Goal: Complete application form

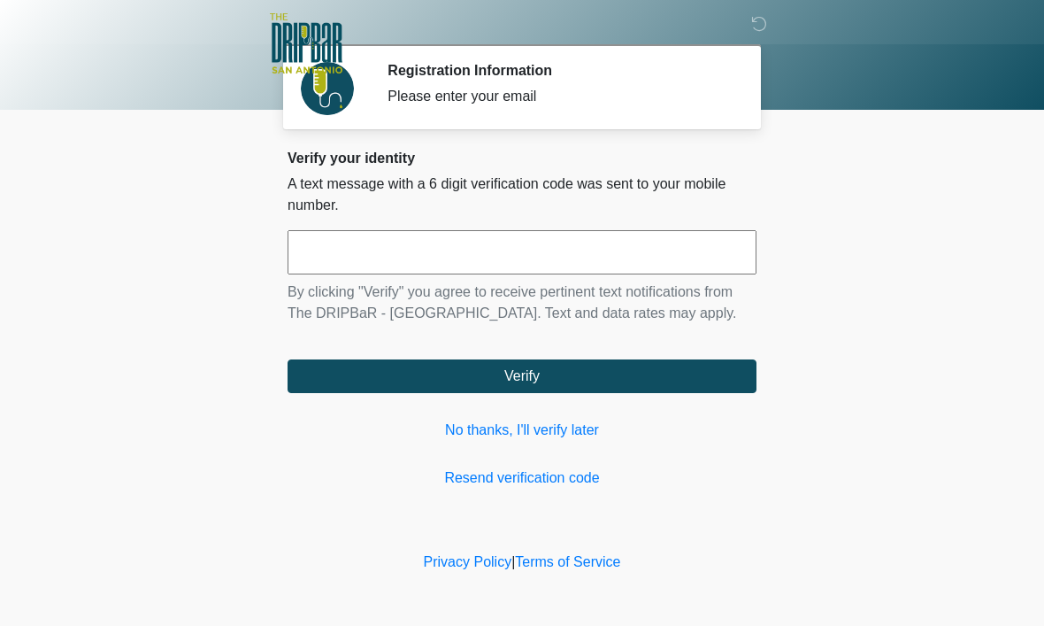
scroll to position [1, 0]
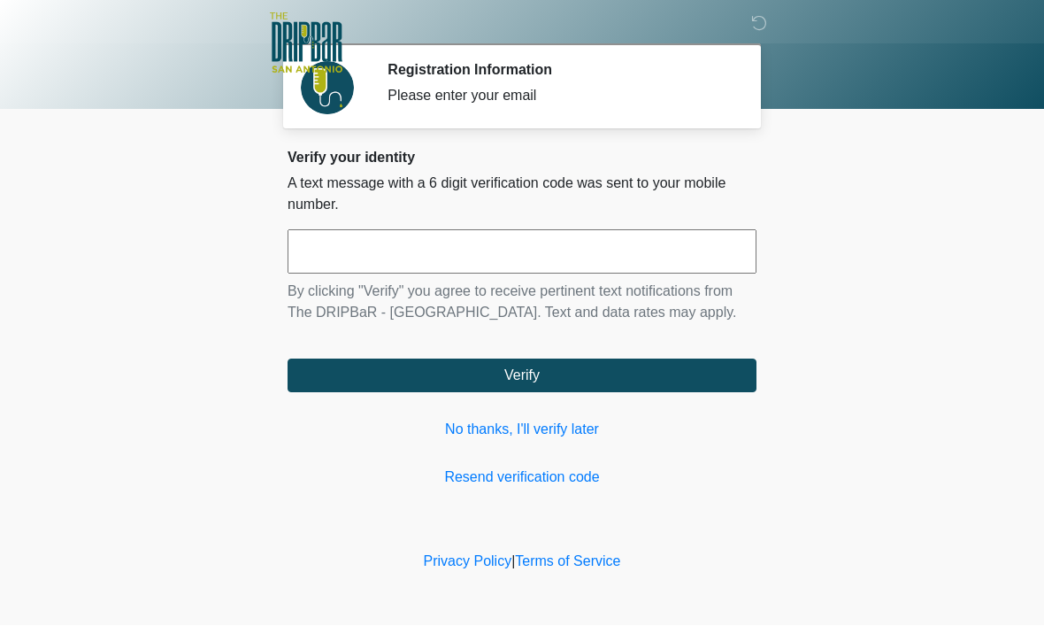
click at [365, 261] on input "text" at bounding box center [522, 252] width 469 height 44
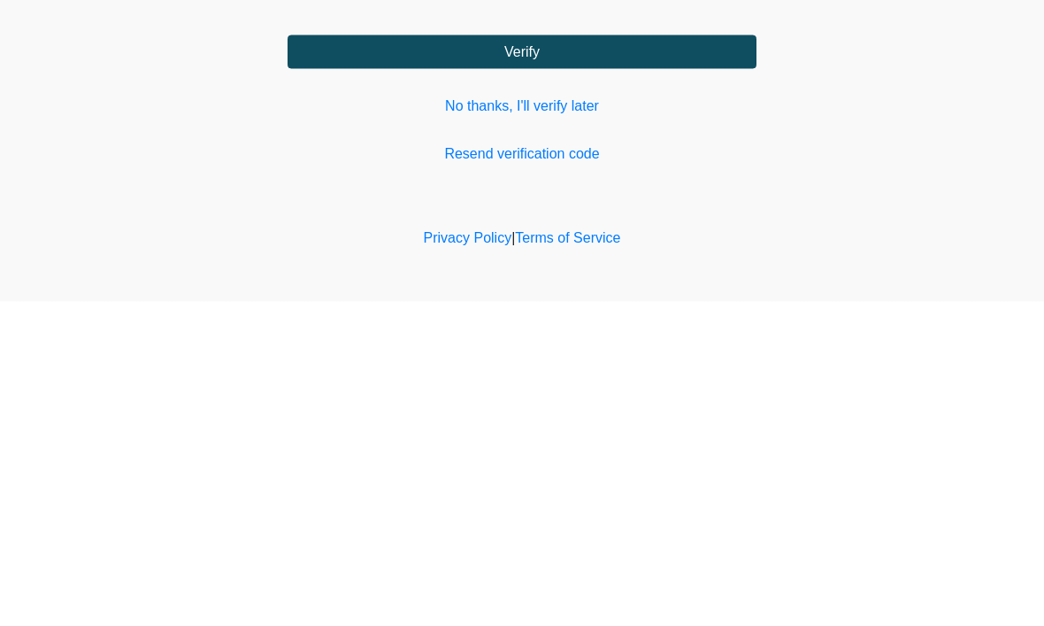
type input "******"
click at [534, 359] on button "Verify" at bounding box center [522, 376] width 469 height 34
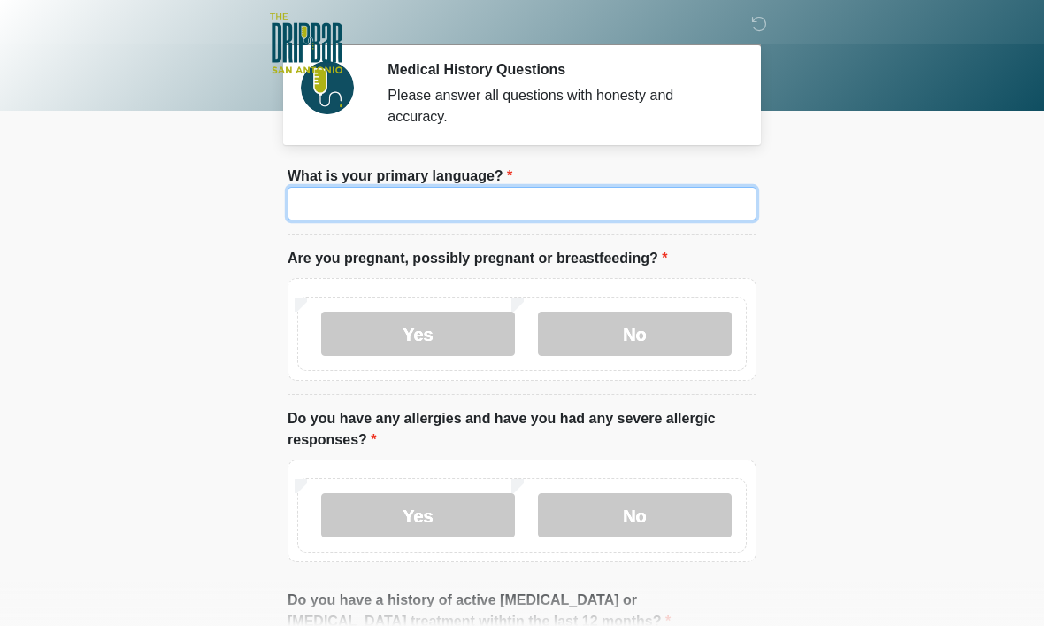
click at [374, 204] on input "What is your primary language?" at bounding box center [522, 204] width 469 height 34
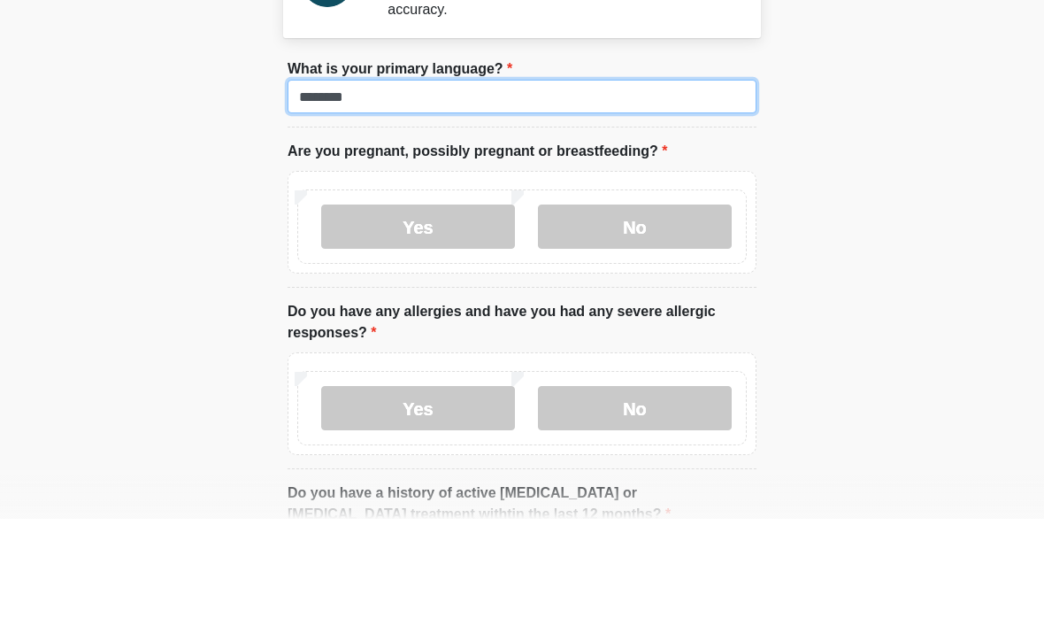
type input "*******"
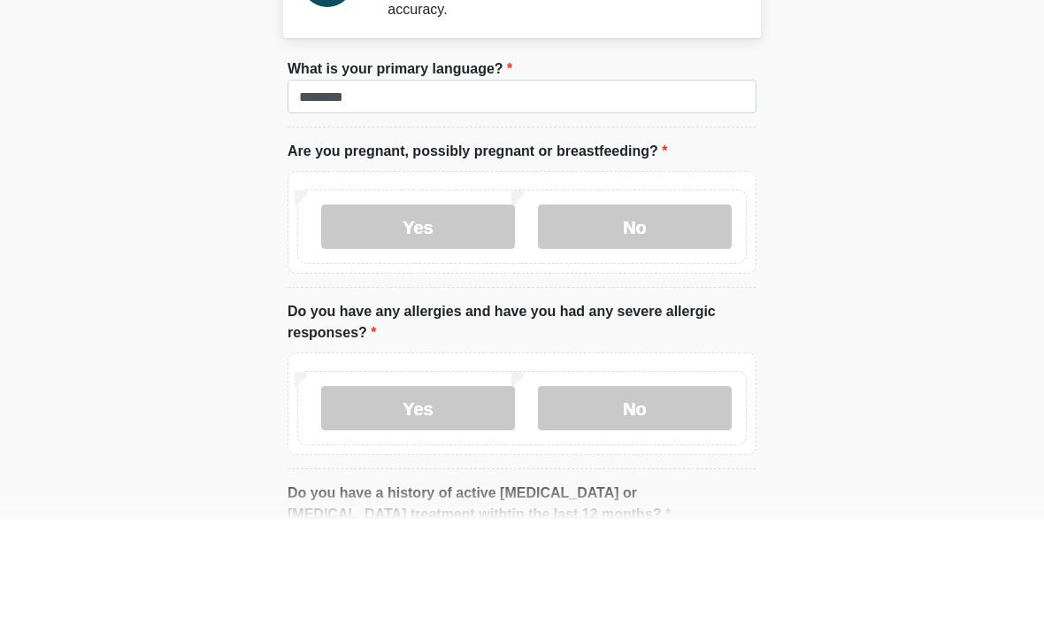
click at [618, 311] on label "No" at bounding box center [635, 333] width 194 height 44
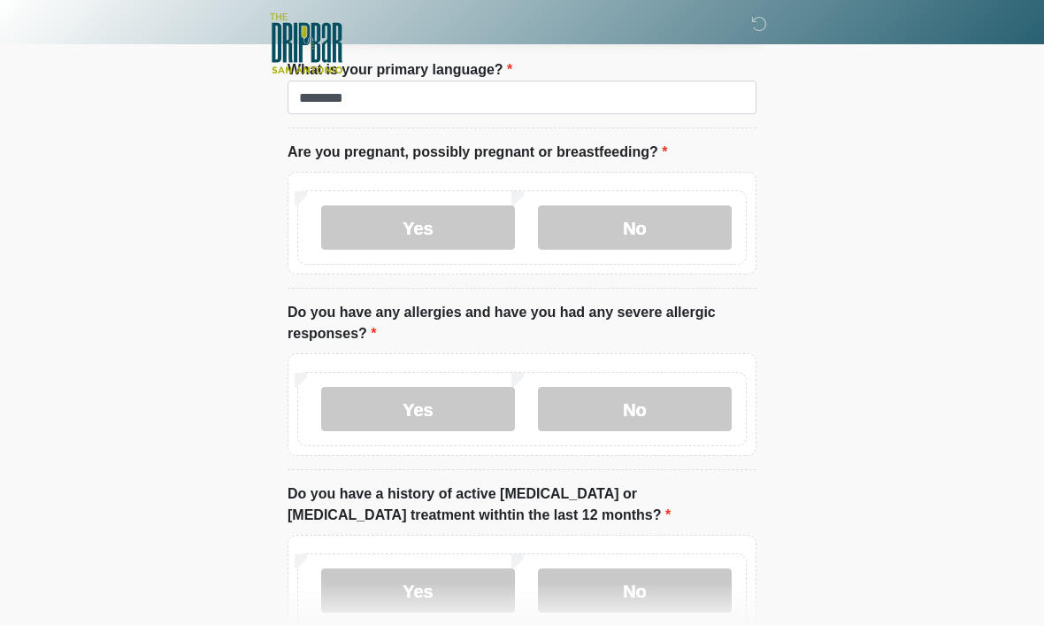
click at [631, 409] on label "No" at bounding box center [635, 409] width 194 height 44
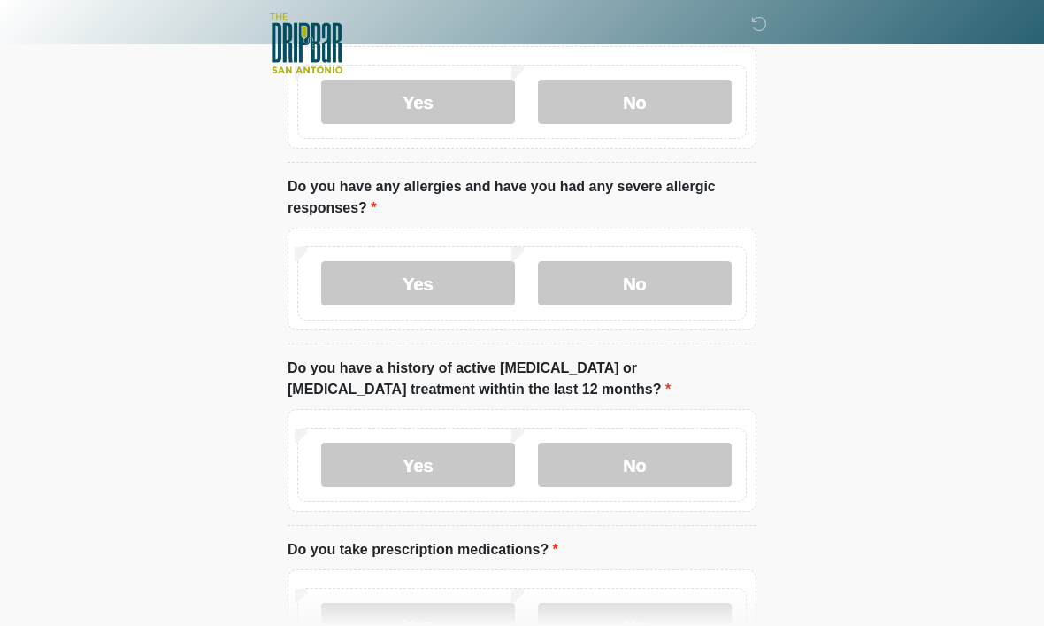
scroll to position [238, 0]
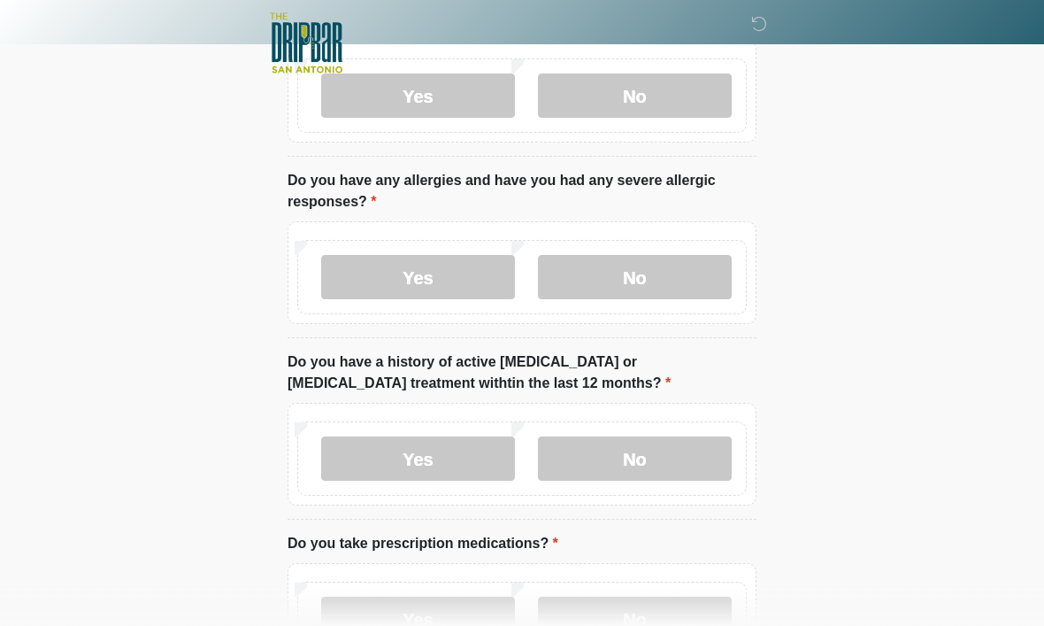
click at [650, 455] on label "No" at bounding box center [635, 459] width 194 height 44
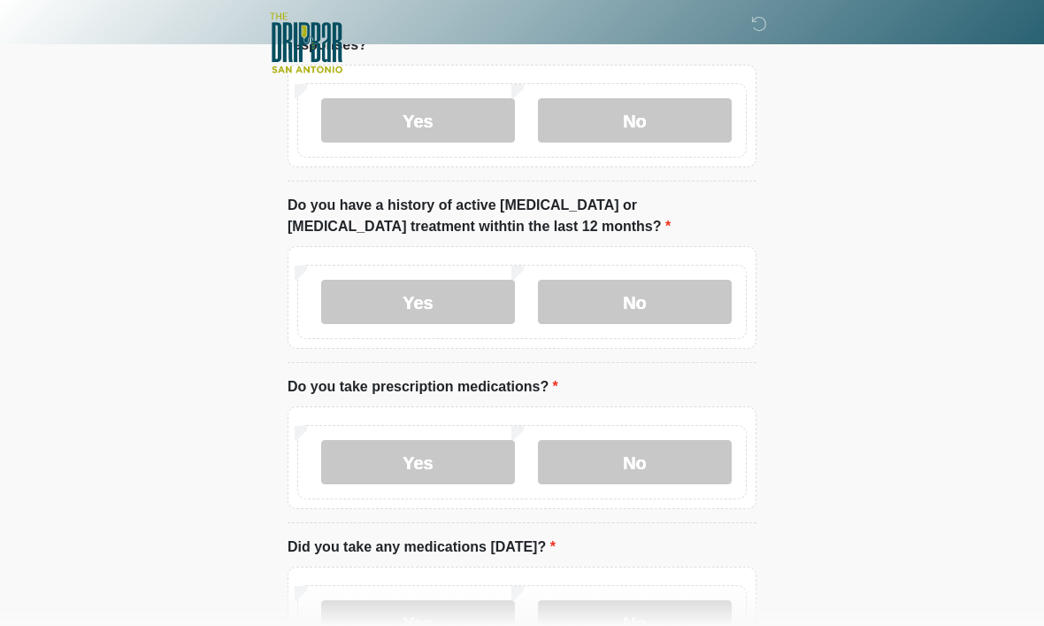
click at [438, 456] on label "Yes" at bounding box center [418, 463] width 194 height 44
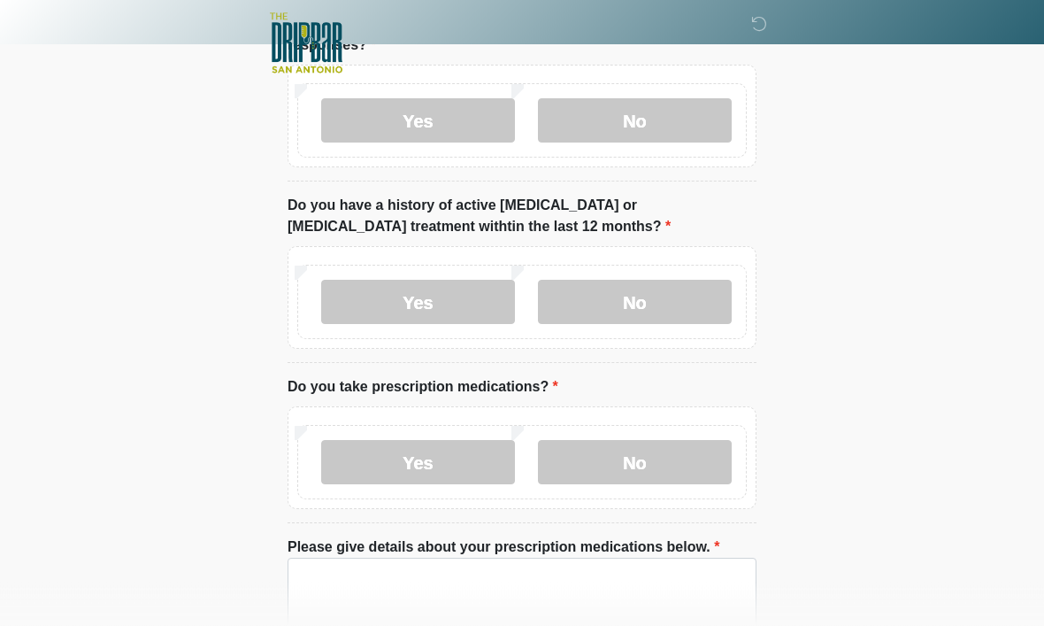
scroll to position [396, 0]
click at [363, 568] on textarea "Please give details about your prescription medications below." at bounding box center [522, 595] width 469 height 76
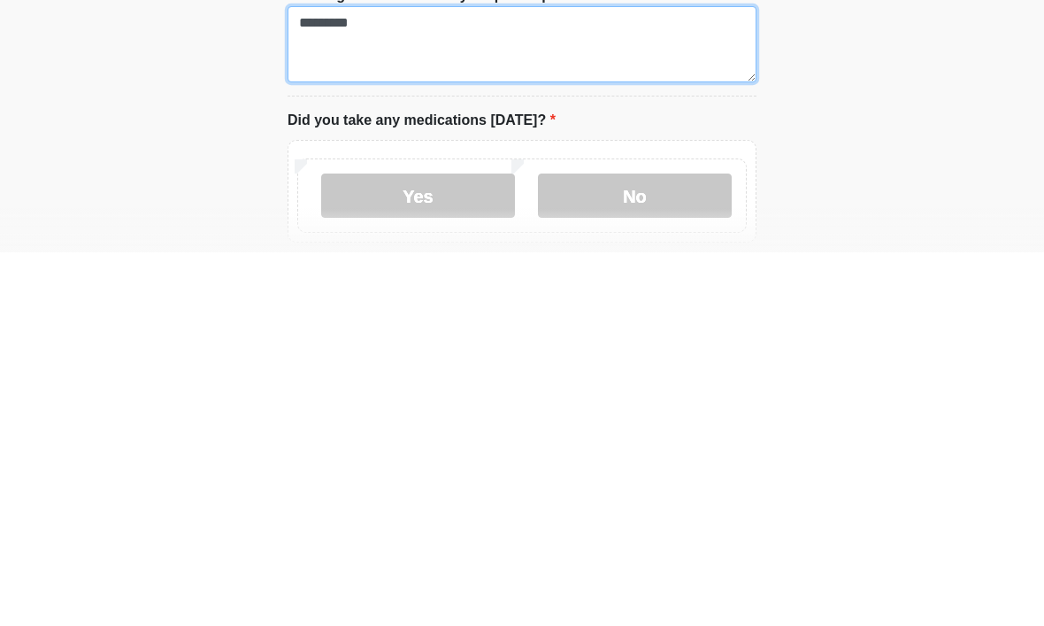
scroll to position [573, 0]
type textarea "********"
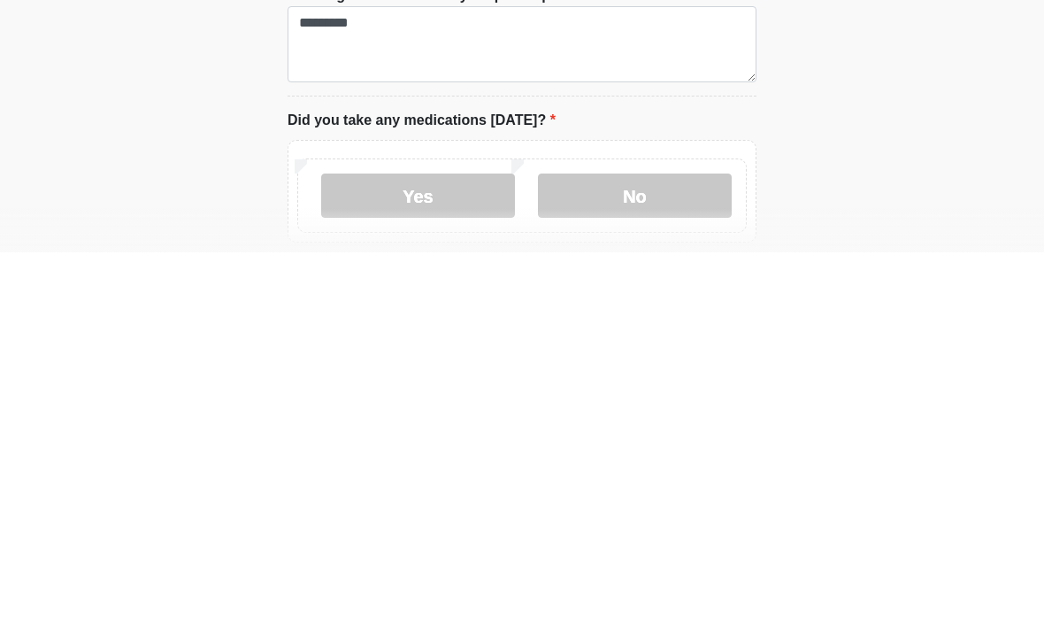
click at [638, 547] on label "No" at bounding box center [635, 569] width 194 height 44
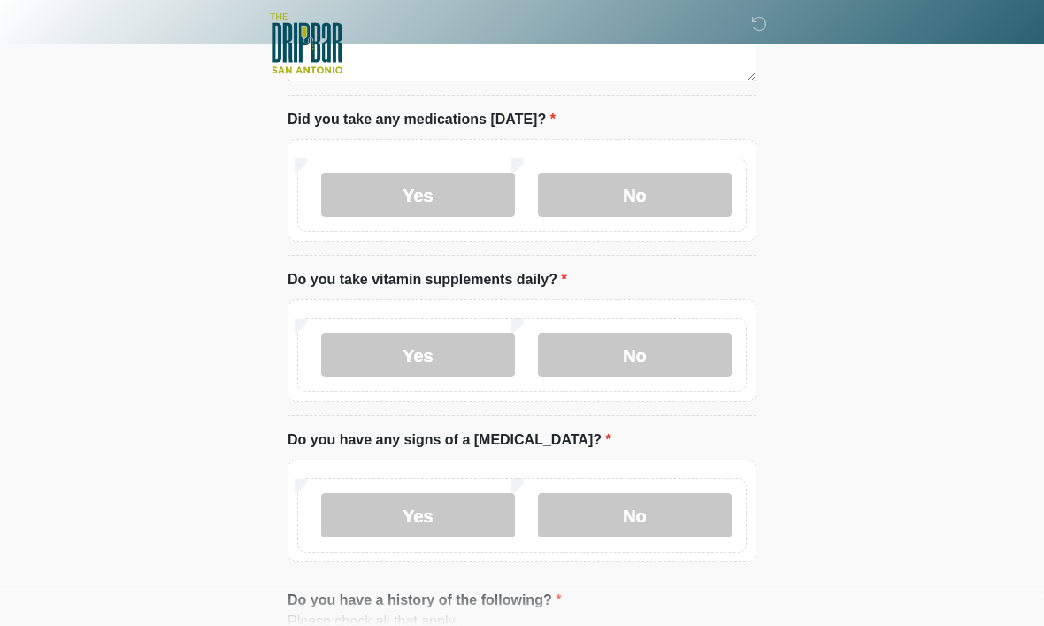
click at [638, 350] on label "No" at bounding box center [635, 355] width 194 height 44
click at [651, 504] on label "No" at bounding box center [635, 515] width 194 height 44
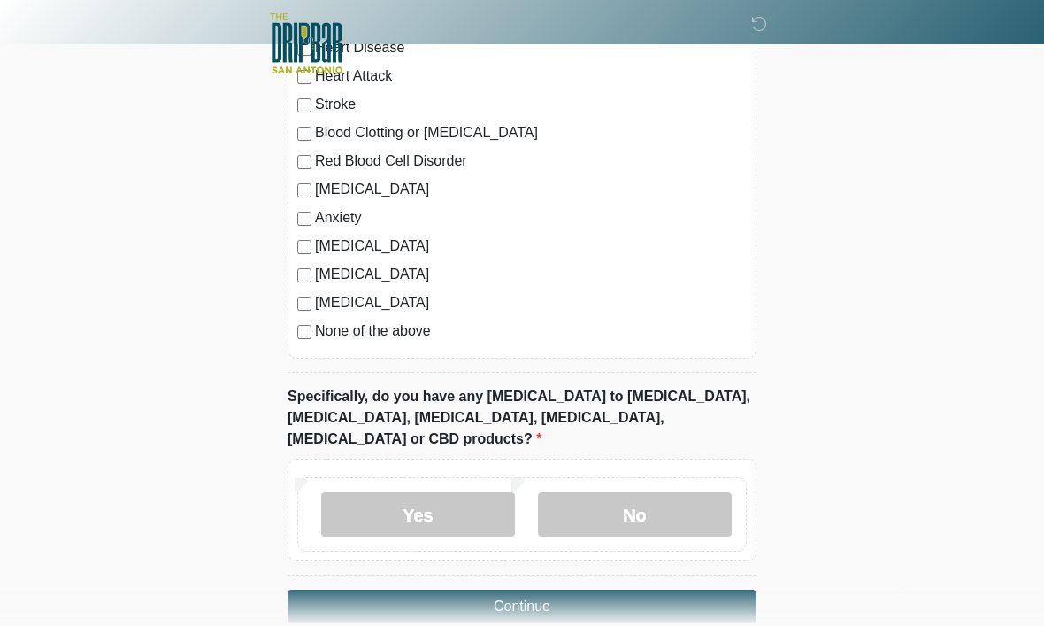
scroll to position [1597, 0]
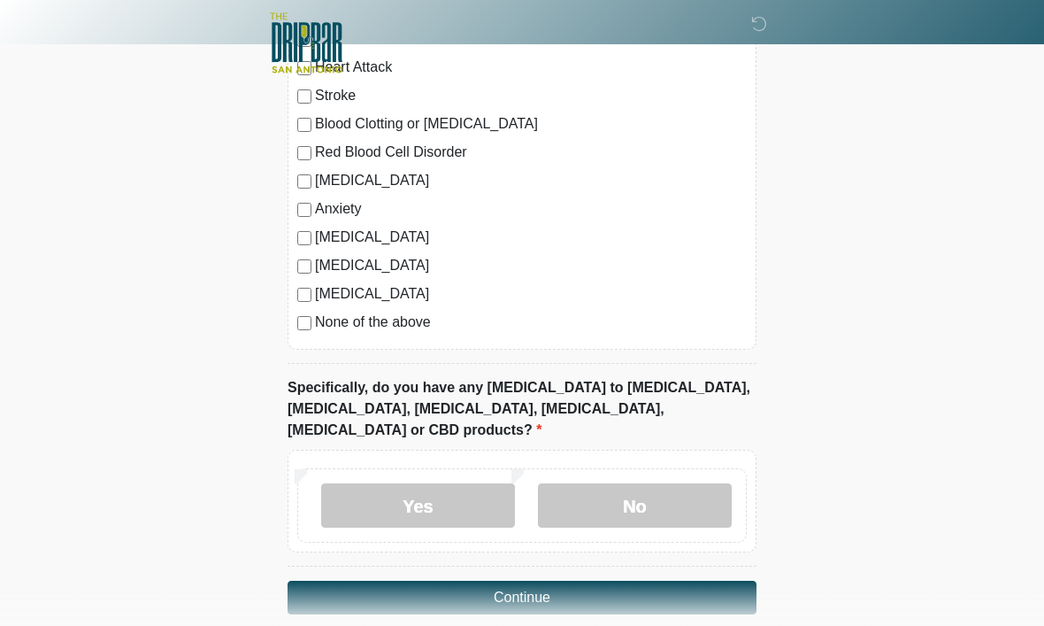
click at [643, 484] on label "No" at bounding box center [635, 506] width 194 height 44
click at [528, 581] on button "Continue" at bounding box center [522, 598] width 469 height 34
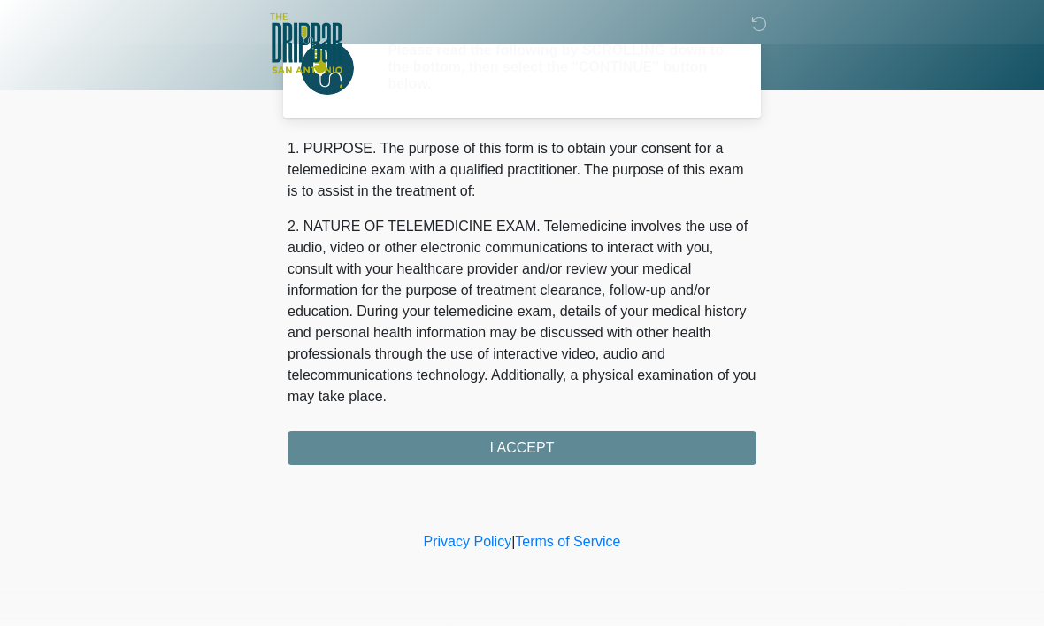
scroll to position [0, 0]
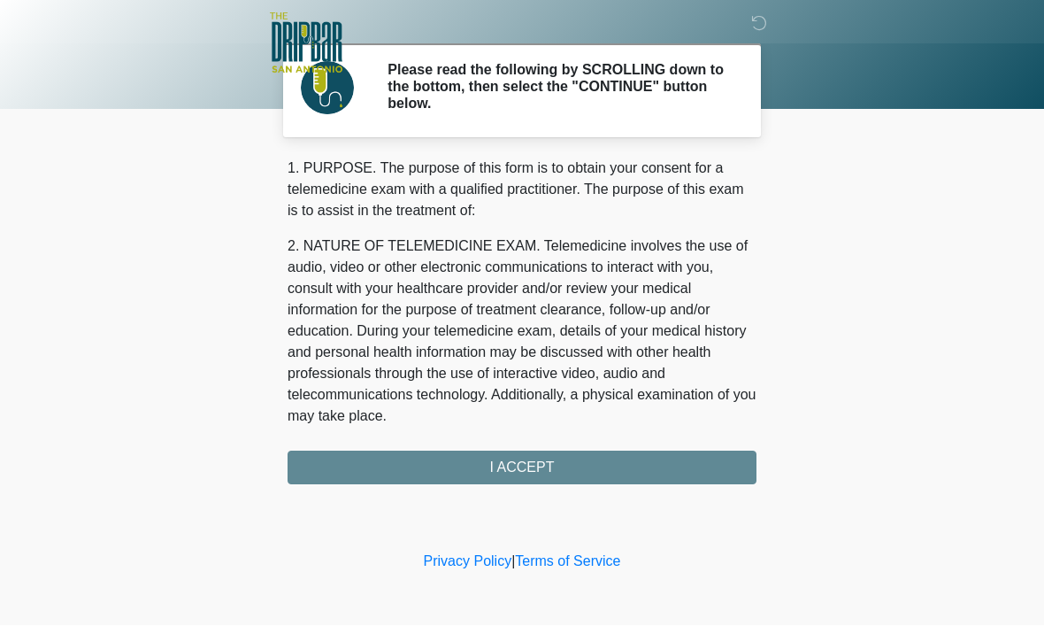
click at [534, 452] on div "1. PURPOSE. The purpose of this form is to obtain your consent for a telemedici…" at bounding box center [522, 321] width 469 height 327
click at [534, 466] on div "1. PURPOSE. The purpose of this form is to obtain your consent for a telemedici…" at bounding box center [522, 321] width 469 height 327
click at [512, 463] on div "1. PURPOSE. The purpose of this form is to obtain your consent for a telemedici…" at bounding box center [522, 321] width 469 height 327
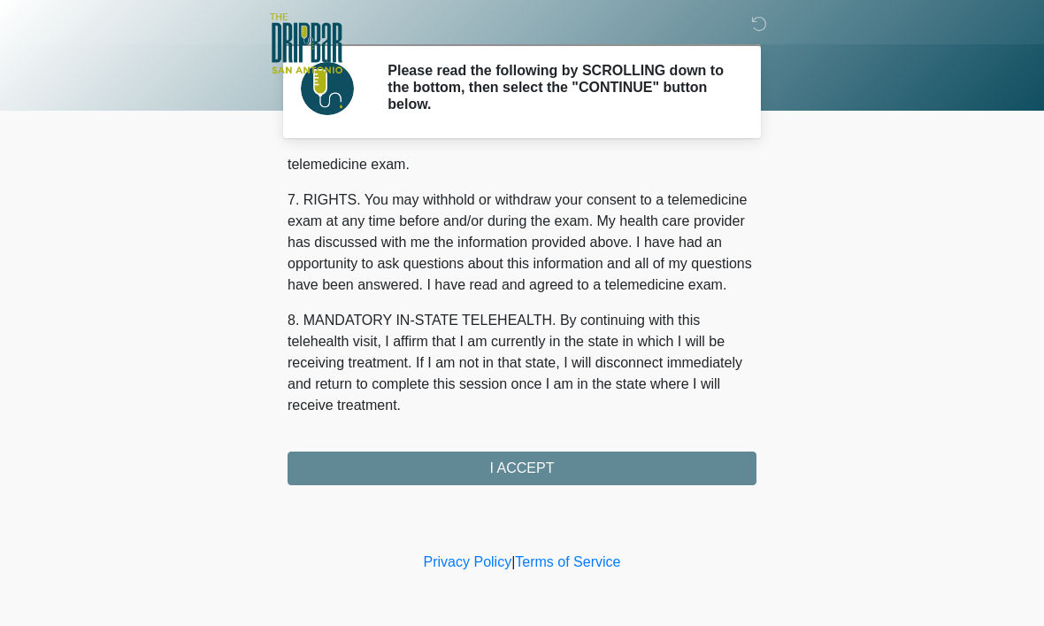
scroll to position [797, 0]
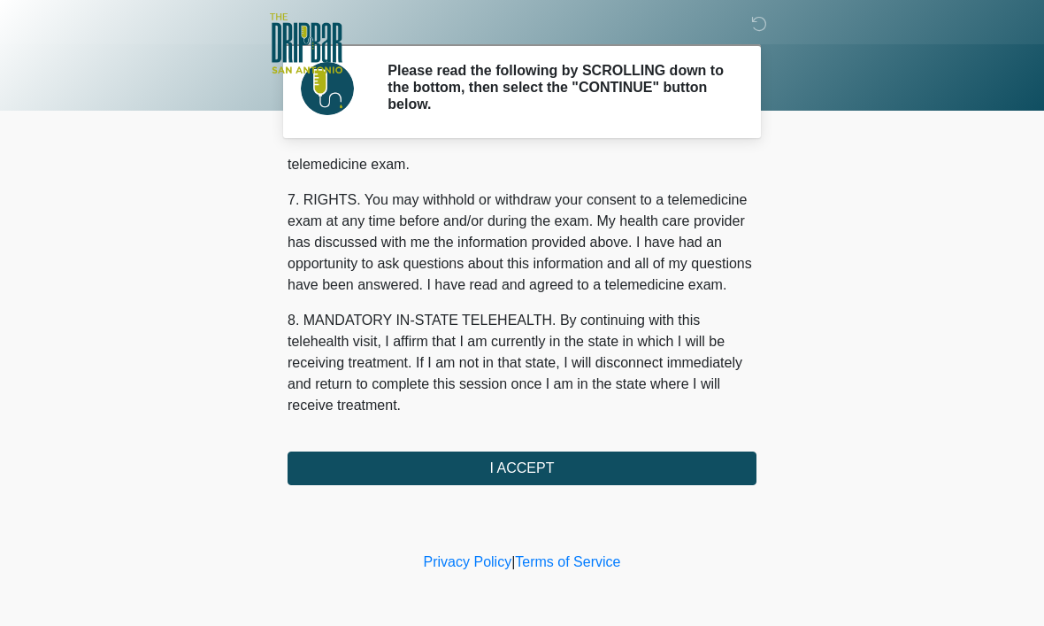
click at [524, 465] on button "I ACCEPT" at bounding box center [522, 468] width 469 height 34
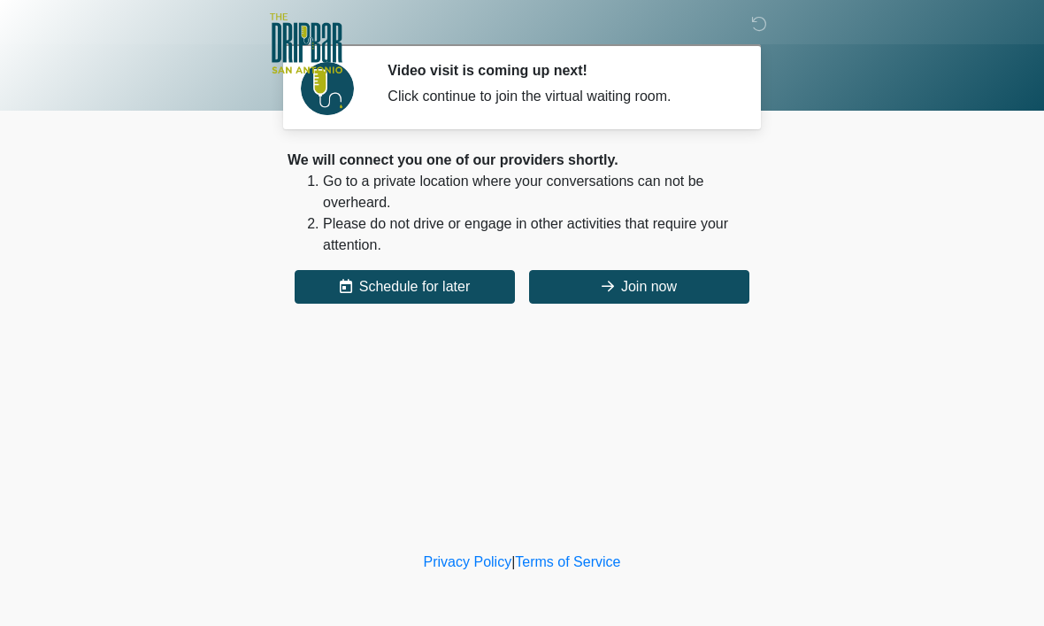
click at [637, 289] on button "Join now" at bounding box center [639, 287] width 220 height 34
